Goal: Information Seeking & Learning: Find specific page/section

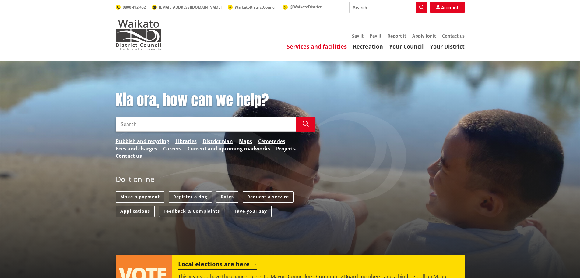
click at [332, 47] on link "Services and facilities" at bounding box center [317, 46] width 60 height 7
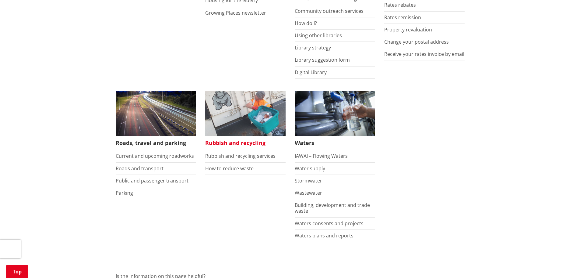
scroll to position [366, 0]
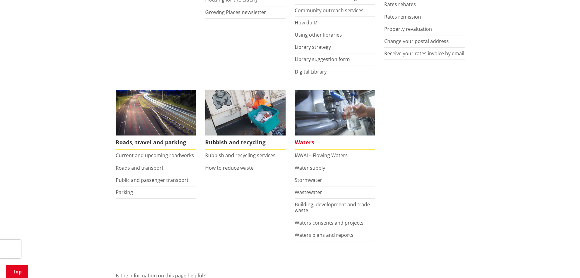
click at [316, 128] on img at bounding box center [335, 112] width 80 height 45
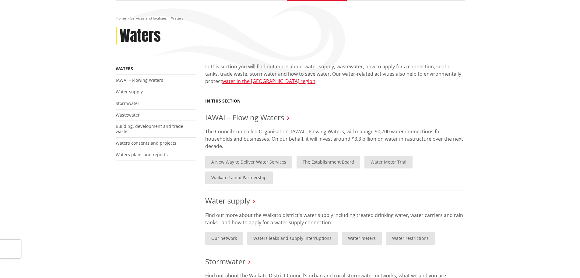
scroll to position [61, 0]
click at [327, 161] on link "The Establishment Board" at bounding box center [329, 161] width 64 height 12
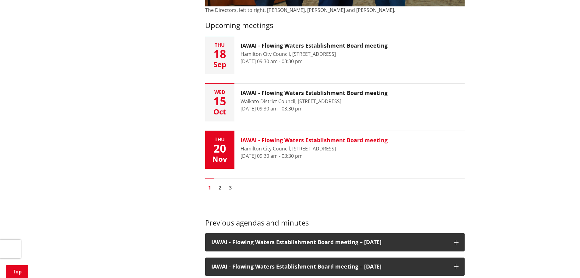
scroll to position [335, 0]
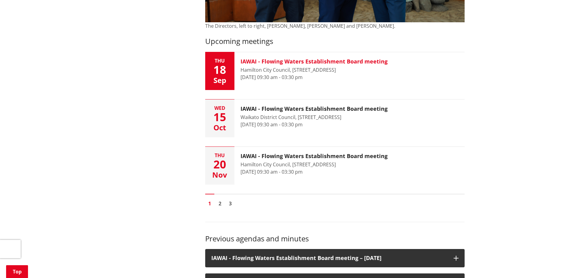
click at [279, 66] on div "IAWAI - Flowing Waters Establishment Board meeting Hamilton City Council, [STRE…" at bounding box center [314, 71] width 159 height 38
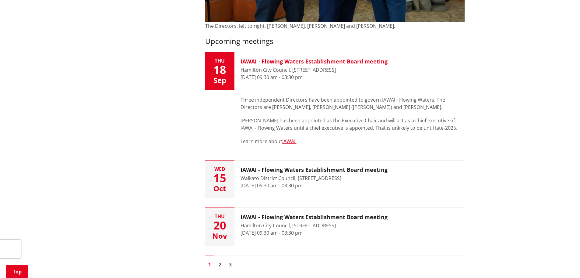
click at [298, 62] on h3 "IAWAI - Flowing Waters Establishment Board meeting" at bounding box center [314, 61] width 147 height 7
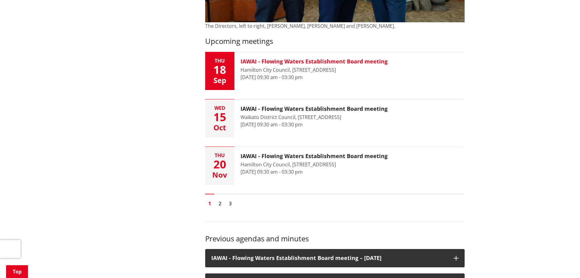
click at [402, 70] on button "[DATE] IAWAI - Flowing Waters Establishment Board meeting Hamilton City Council…" at bounding box center [335, 71] width 260 height 38
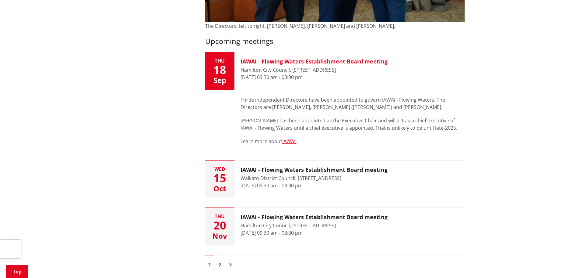
click at [402, 70] on button "[DATE] IAWAI - Flowing Waters Establishment Board meeting Hamilton City Council…" at bounding box center [335, 71] width 260 height 38
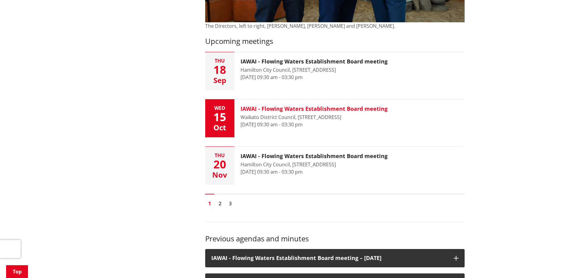
click at [387, 119] on div "IAWAI - Flowing Waters Establishment Board meeting Waikato District Council, [S…" at bounding box center [314, 118] width 159 height 38
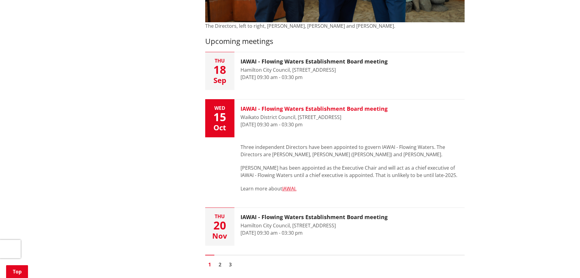
click at [387, 119] on div "IAWAI - Flowing Waters Establishment Board meeting Waikato District Council, [S…" at bounding box center [314, 118] width 159 height 38
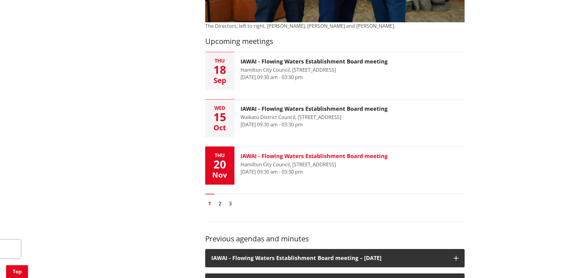
click at [369, 161] on div "Hamilton City Council, [STREET_ADDRESS]" at bounding box center [314, 164] width 147 height 7
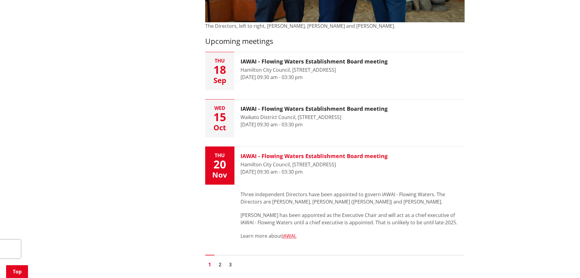
click at [370, 161] on div "Hamilton City Council, [STREET_ADDRESS]" at bounding box center [314, 164] width 147 height 7
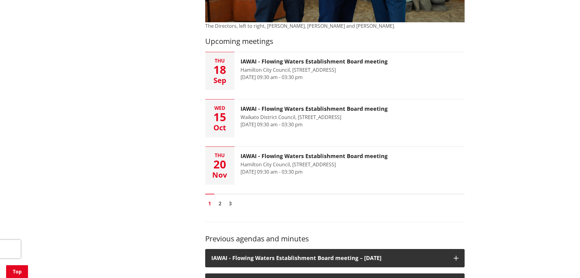
click at [496, 64] on div "Home Services and facilities Waters IAWAI – Flowing Waters The Establishment Bo…" at bounding box center [290, 146] width 580 height 840
click at [491, 37] on div "Home Services and facilities Waters IAWAI – Flowing Waters The Establishment Bo…" at bounding box center [290, 146] width 580 height 840
click at [167, 47] on div "More from this section Waters IAWAI – Flowing Waters A New Way to Deliver Water…" at bounding box center [290, 164] width 358 height 753
